Goal: Transaction & Acquisition: Purchase product/service

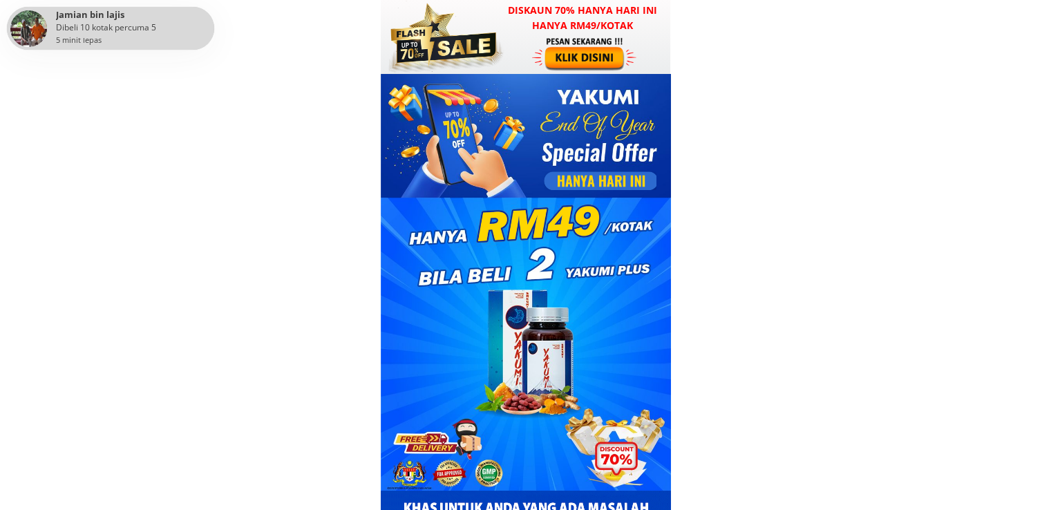
click at [583, 9] on h3 "Diskaun 70% hanya hari ini hanya RM49/kotak" at bounding box center [583, 18] width 176 height 31
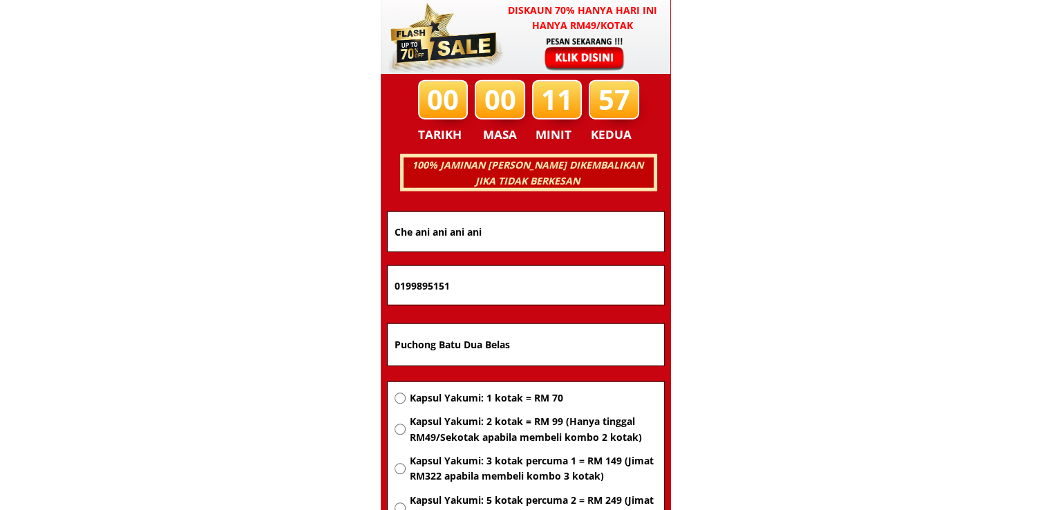
scroll to position [8857, 0]
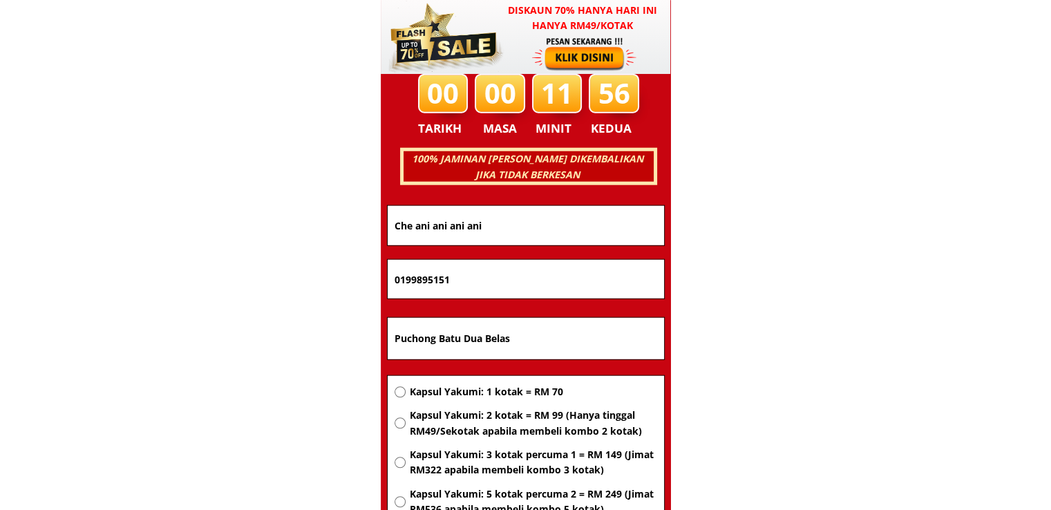
drag, startPoint x: 535, startPoint y: 341, endPoint x: 231, endPoint y: 346, distance: 304.2
paste input "[GEOGRAPHIC_DATA]"
type input "[GEOGRAPHIC_DATA]"
click at [476, 418] on span "Kapsul Yakumi: 2 kotak = RM 99 (Hanya tinggal RM49/Sekotak apabila membeli komb…" at bounding box center [532, 423] width 247 height 31
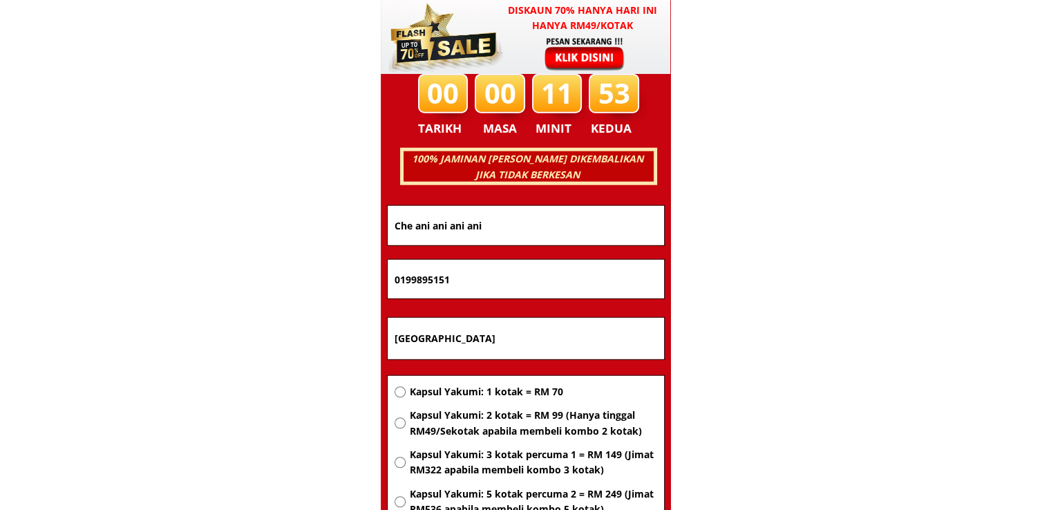
radio input "true"
drag, startPoint x: 497, startPoint y: 288, endPoint x: 371, endPoint y: 288, distance: 125.8
paste input "43178408"
type input "0143178408"
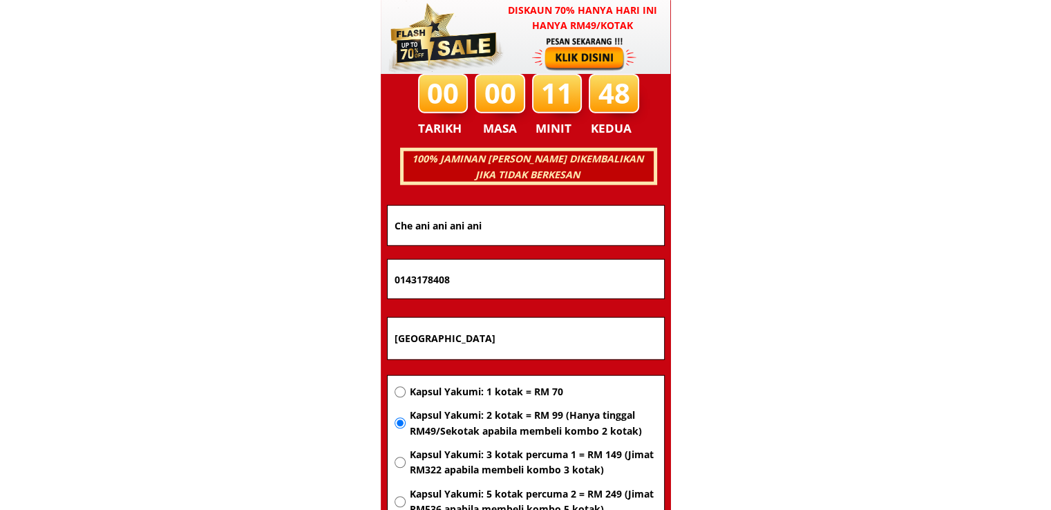
drag, startPoint x: 525, startPoint y: 220, endPoint x: 279, endPoint y: 227, distance: 246.2
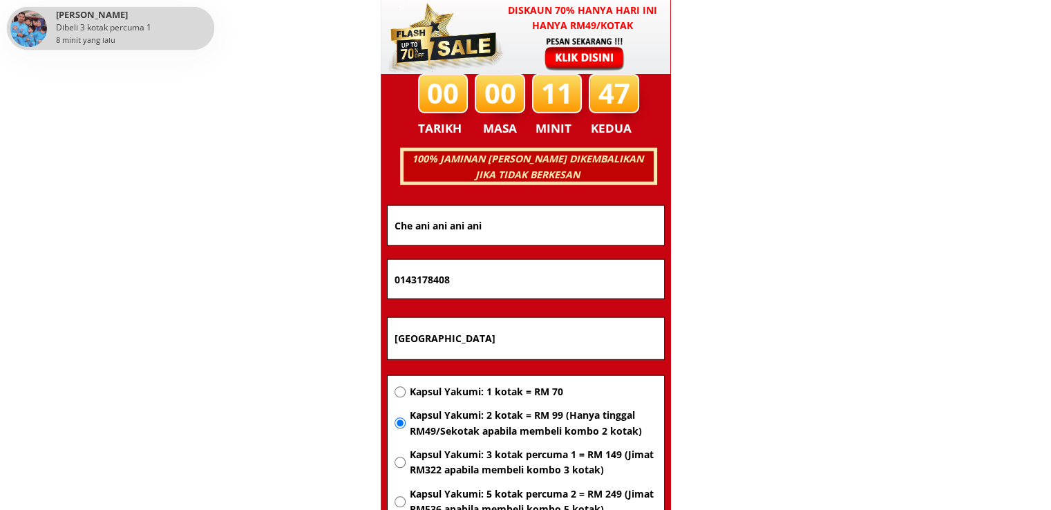
paste input "[PERSON_NAME]"
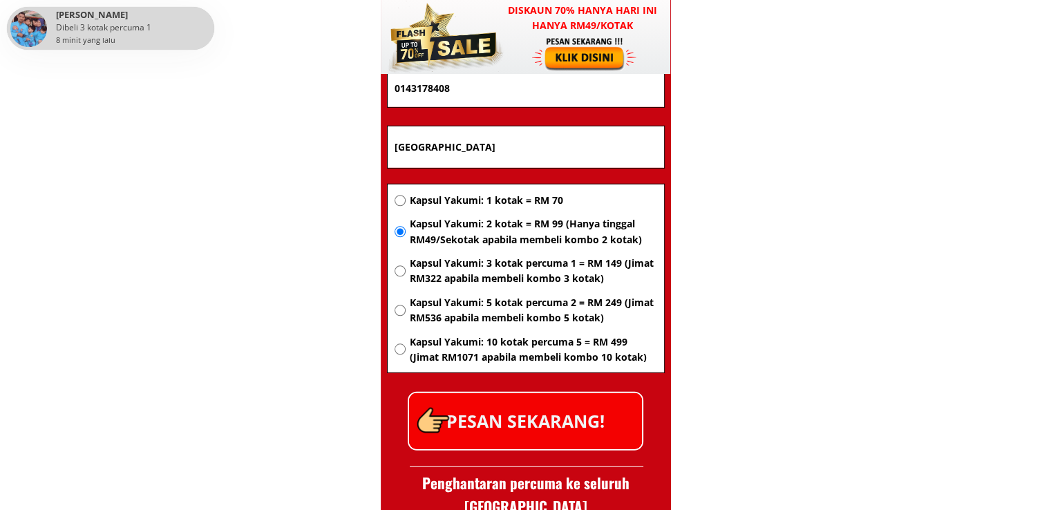
scroll to position [9065, 0]
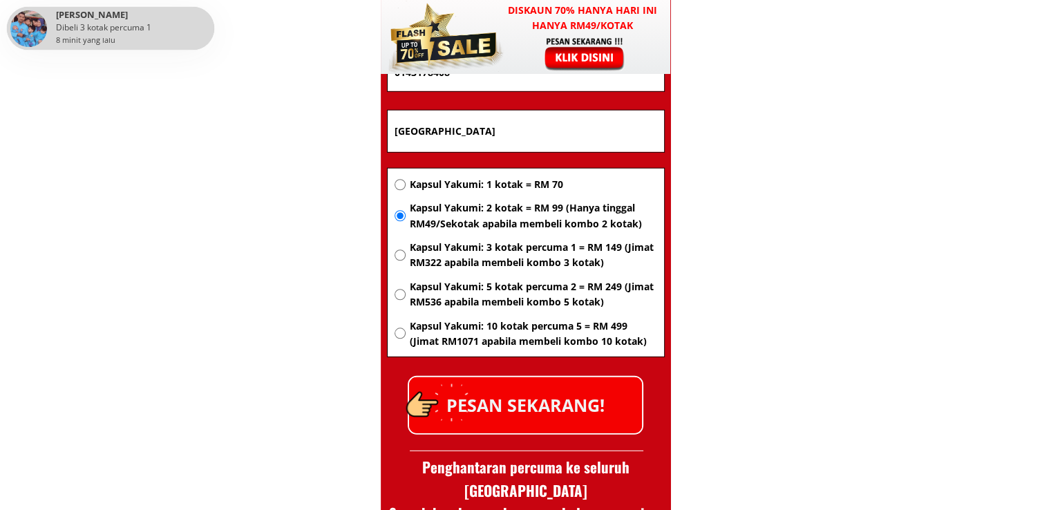
type input "[PERSON_NAME]"
click at [565, 411] on p "PESAN SEKARANG!" at bounding box center [525, 405] width 233 height 56
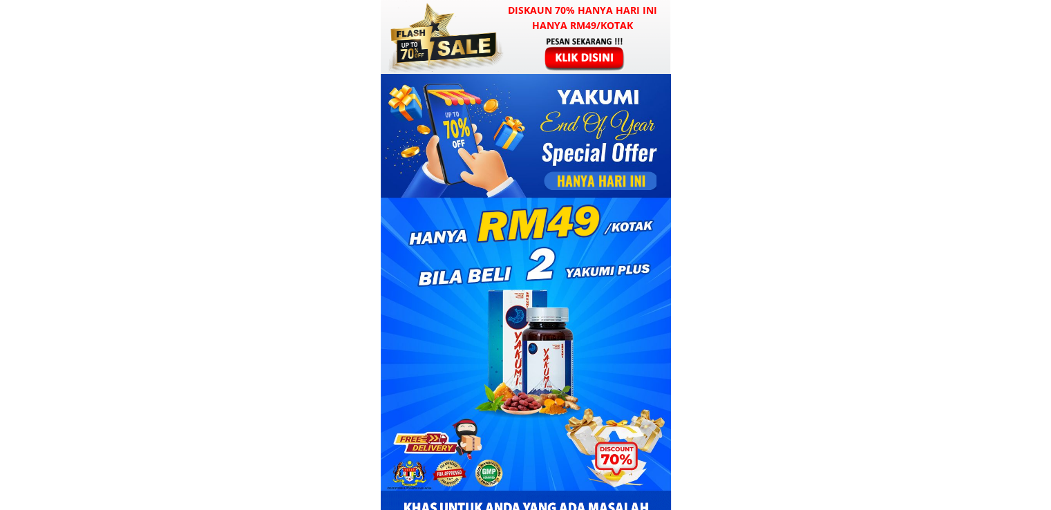
click at [556, 67] on div at bounding box center [585, 53] width 107 height 35
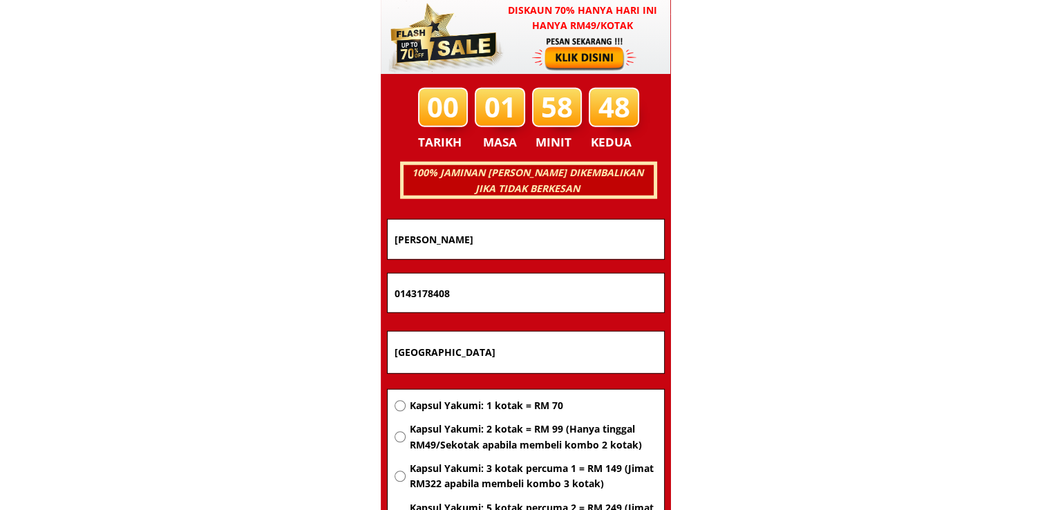
scroll to position [8857, 0]
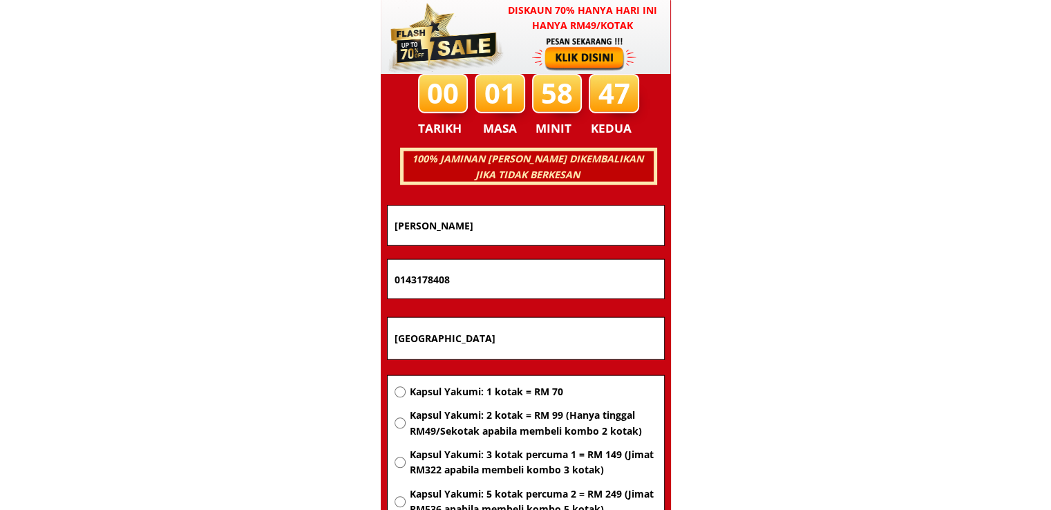
drag, startPoint x: 542, startPoint y: 333, endPoint x: 252, endPoint y: 333, distance: 289.6
paste input "No. 49 hala pengkalan barat 30 tmn sri sayang [GEOGRAPHIC_DATA]"
type input "No. 49 hala pengkalan barat 30 tmn sri sayang [GEOGRAPHIC_DATA]"
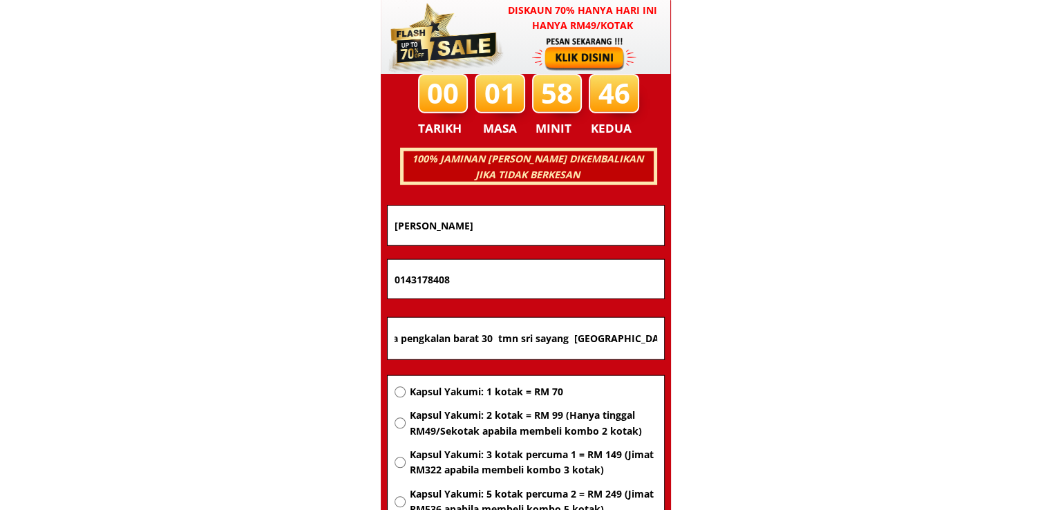
click at [487, 431] on span "Kapsul Yakumi: 2 kotak = RM 99 (Hanya tinggal RM49/Sekotak apabila membeli komb…" at bounding box center [532, 423] width 247 height 31
radio input "true"
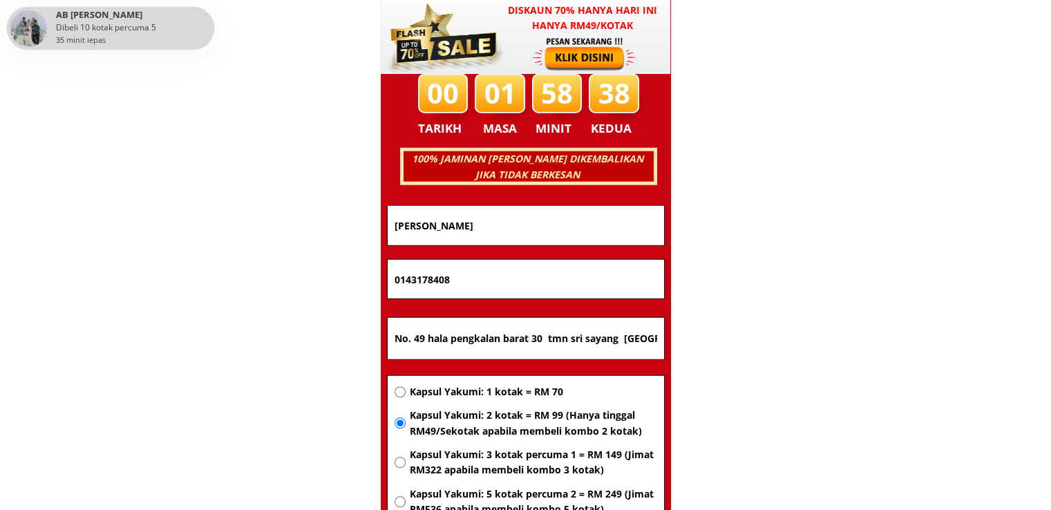
click at [432, 388] on span "Kapsul Yakumi: 1 kotak = RM 70" at bounding box center [532, 391] width 247 height 15
radio input "true"
drag, startPoint x: 522, startPoint y: 277, endPoint x: 265, endPoint y: 277, distance: 257.2
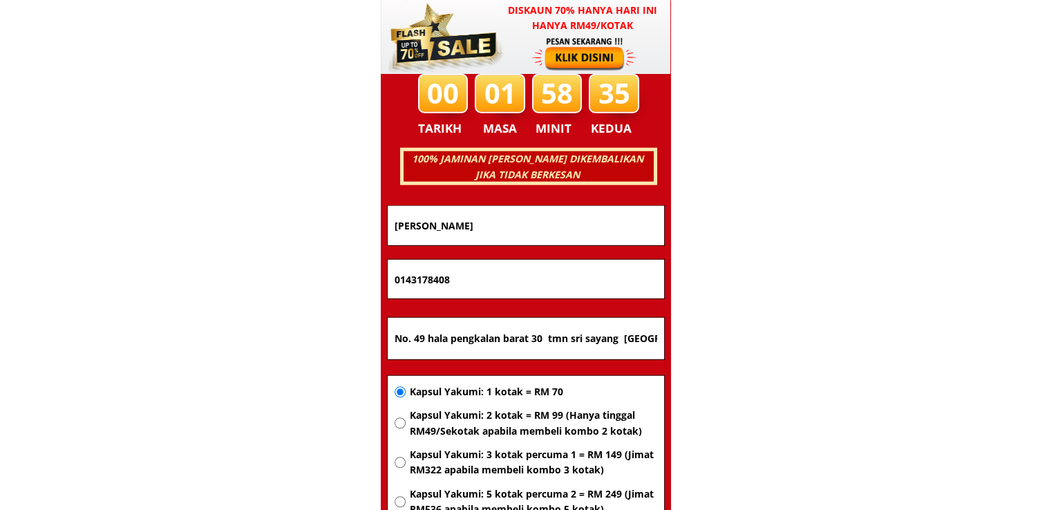
paste input "6-5947713"
click at [414, 283] on input "016-5947713" at bounding box center [526, 279] width 270 height 39
type input "0165947713"
drag, startPoint x: 565, startPoint y: 231, endPoint x: 190, endPoint y: 221, distance: 375.5
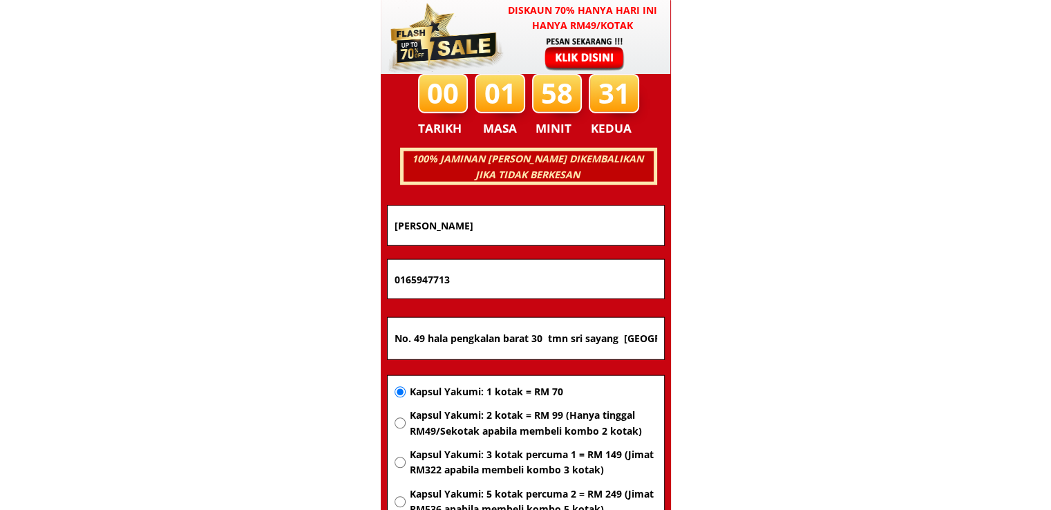
paste input "Zuridah btr Senapi Zuridah bte senapi"
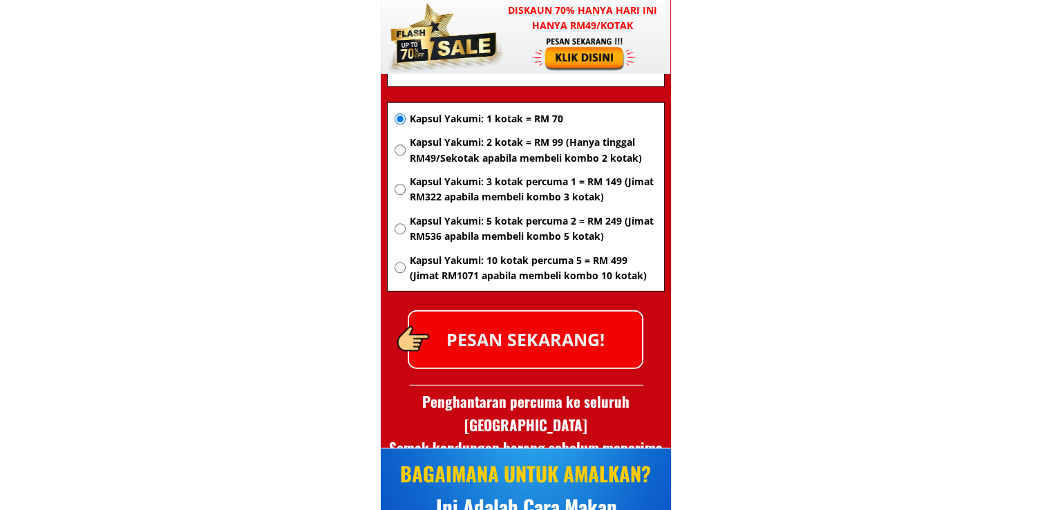
scroll to position [9134, 0]
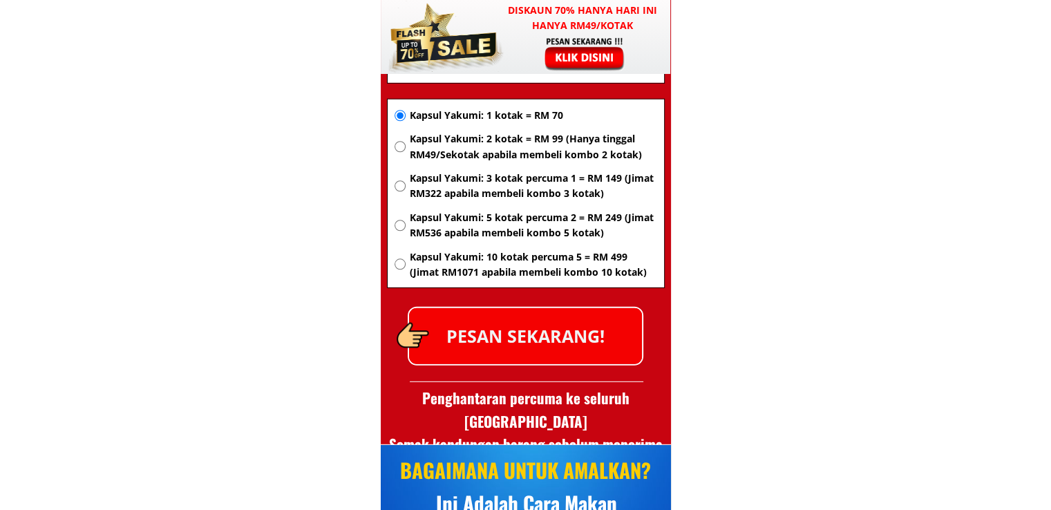
type input "Zuridah btr Senapi Zuridah bte senapi"
click at [562, 356] on p "PESAN SEKARANG!" at bounding box center [525, 336] width 233 height 56
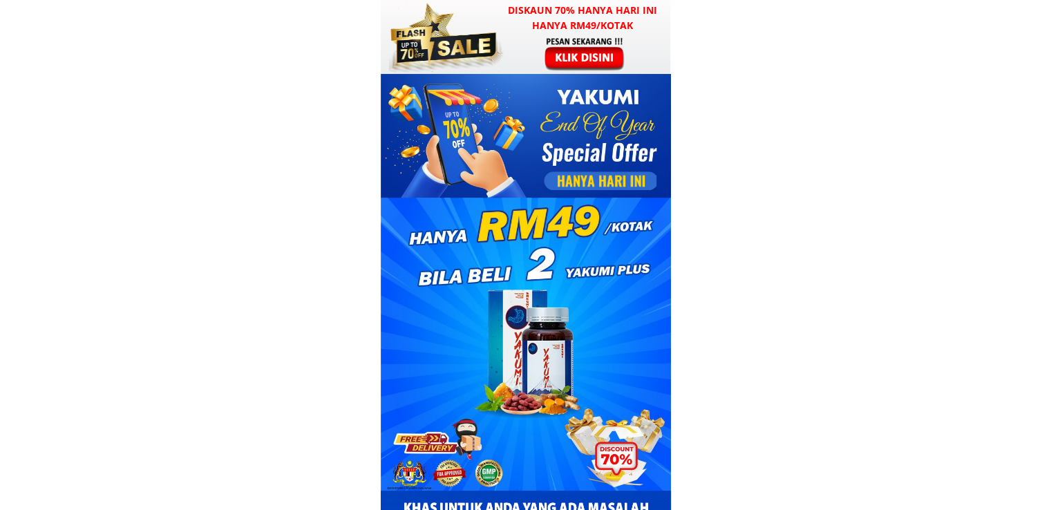
click at [554, 20] on h3 "Diskaun 70% hanya hari ini hanya RM49/kotak" at bounding box center [583, 18] width 176 height 31
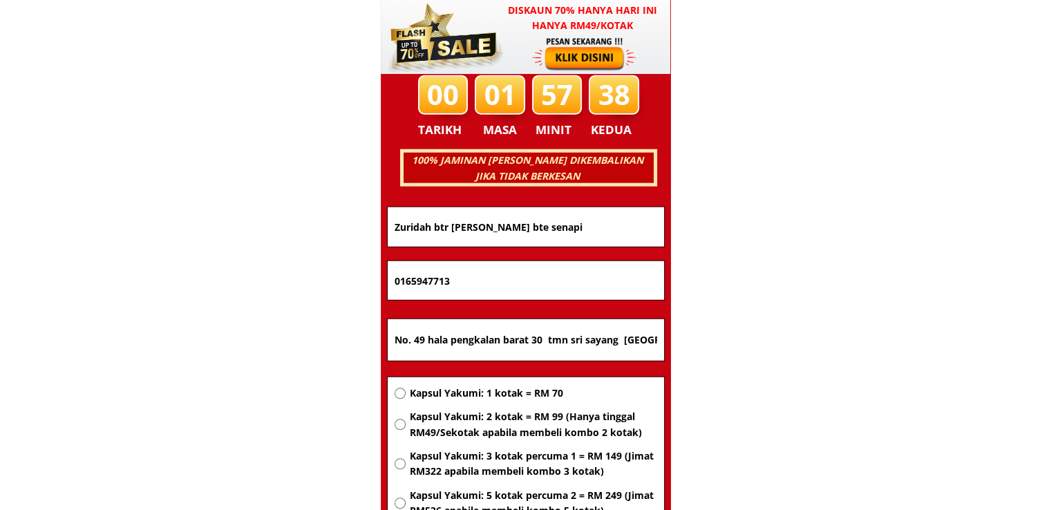
scroll to position [8857, 0]
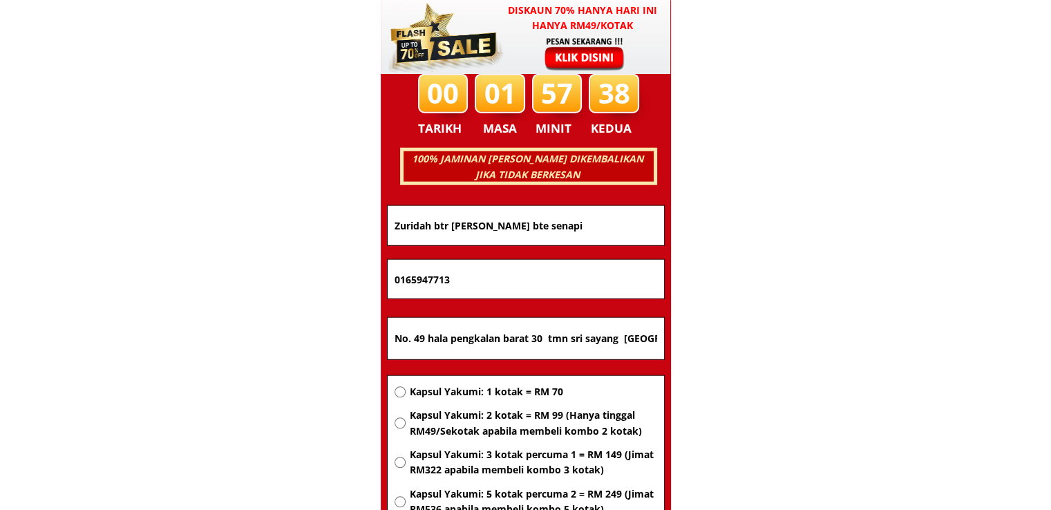
drag, startPoint x: 542, startPoint y: 292, endPoint x: 165, endPoint y: 277, distance: 377.7
paste input "79859822"
type input "0179859822"
drag, startPoint x: 655, startPoint y: 228, endPoint x: 76, endPoint y: 231, distance: 578.6
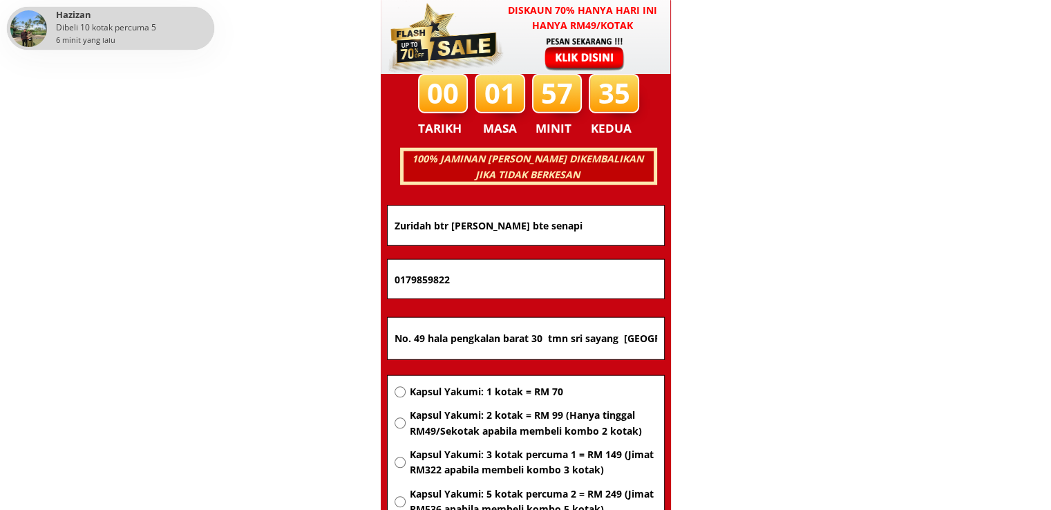
paste input "Faiza BT Abu Rahim"
type input "Faiza BT Abu Rahim"
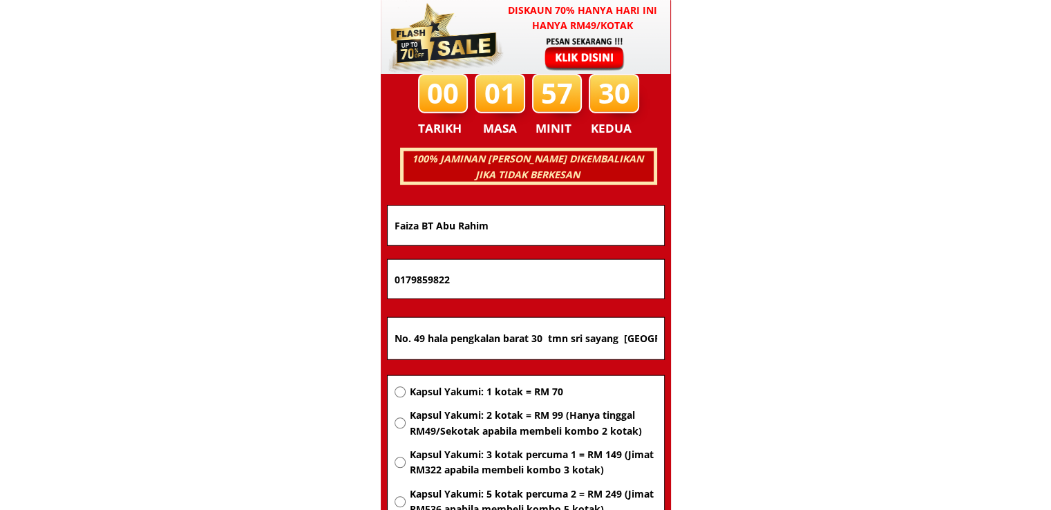
click at [527, 341] on input "No. 49 hala pengkalan barat 30 tmn sri sayang 31650 ipoh perak" at bounding box center [526, 338] width 270 height 41
paste input "Puchong Batu Dua Belas"
type input "Puchong Batu Dua Belas"
click at [523, 388] on span "Kapsul Yakumi: 1 kotak = RM 70" at bounding box center [532, 391] width 247 height 15
radio input "true"
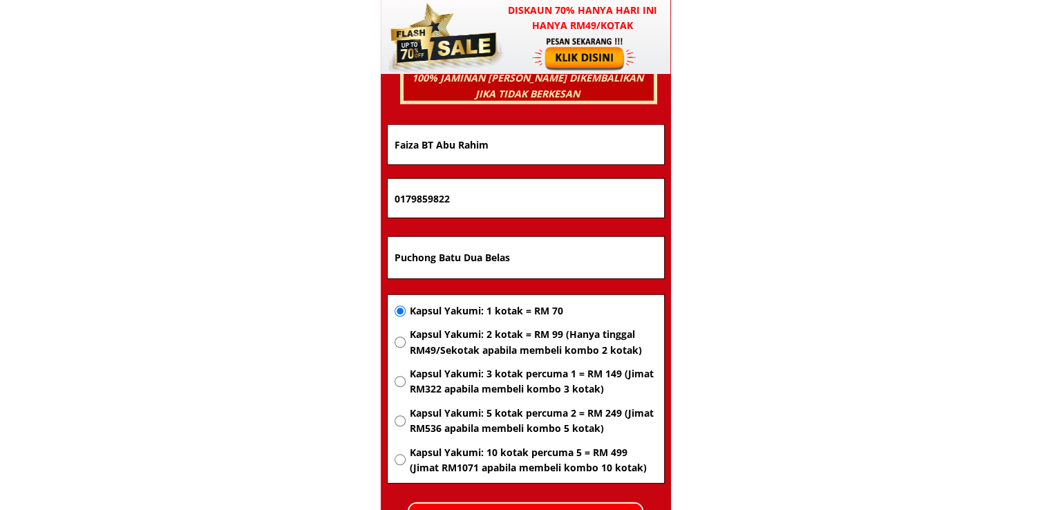
scroll to position [9065, 0]
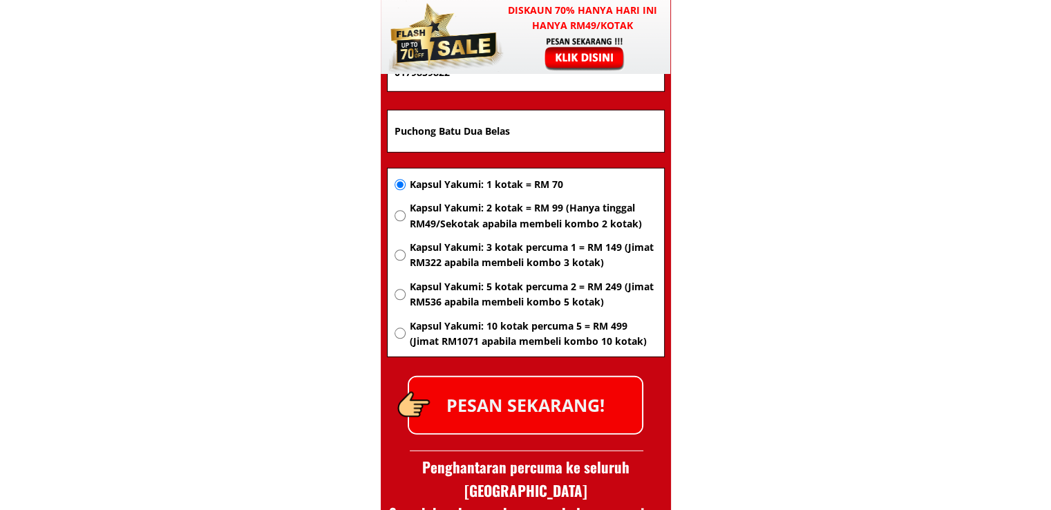
click at [564, 396] on p "PESAN SEKARANG!" at bounding box center [525, 405] width 233 height 56
